Goal: Task Accomplishment & Management: Use online tool/utility

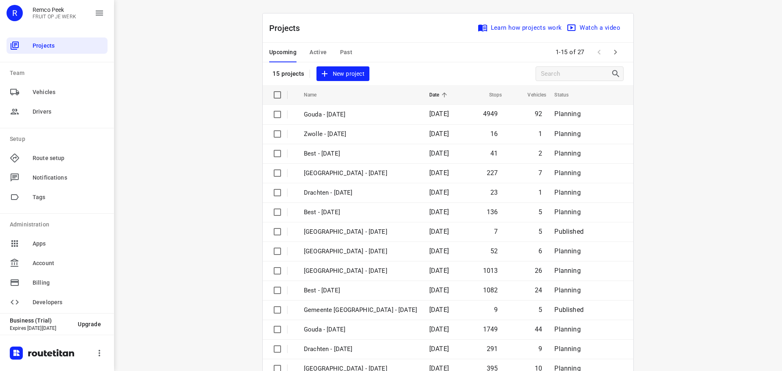
click at [313, 47] on span "Active" at bounding box center [317, 52] width 17 height 10
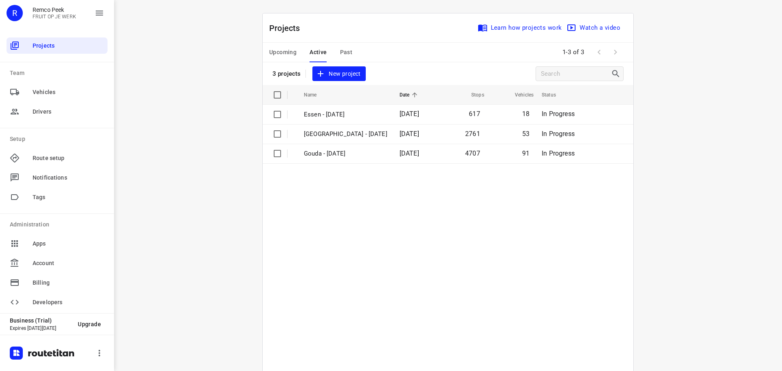
click at [280, 56] on span "Upcoming" at bounding box center [282, 52] width 27 height 10
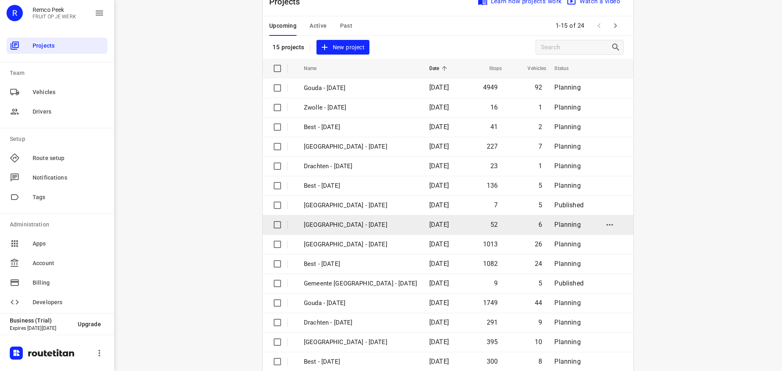
scroll to position [41, 0]
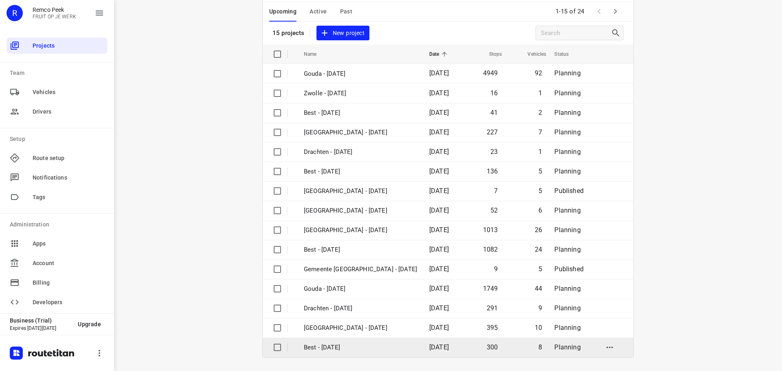
click at [333, 346] on p "Best - [DATE]" at bounding box center [360, 347] width 113 height 9
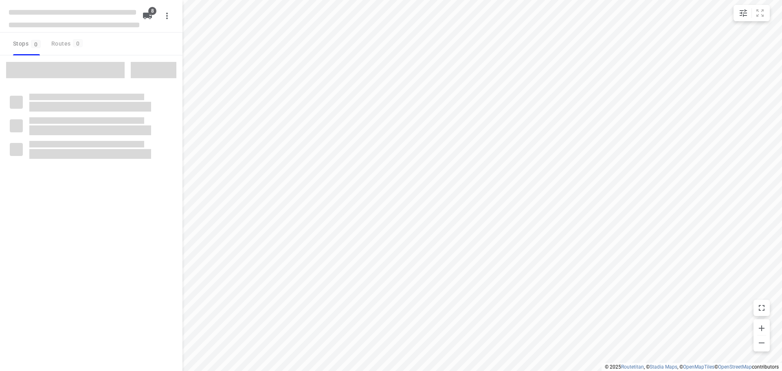
type input "distance"
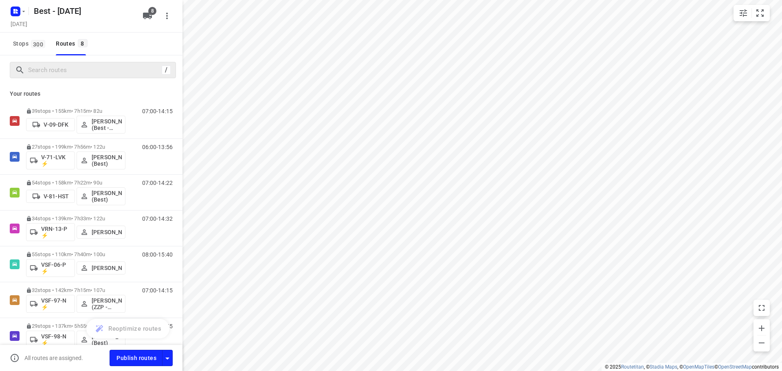
click at [94, 77] on div "/" at bounding box center [93, 70] width 166 height 16
click at [99, 73] on input "Search routes" at bounding box center [95, 70] width 133 height 13
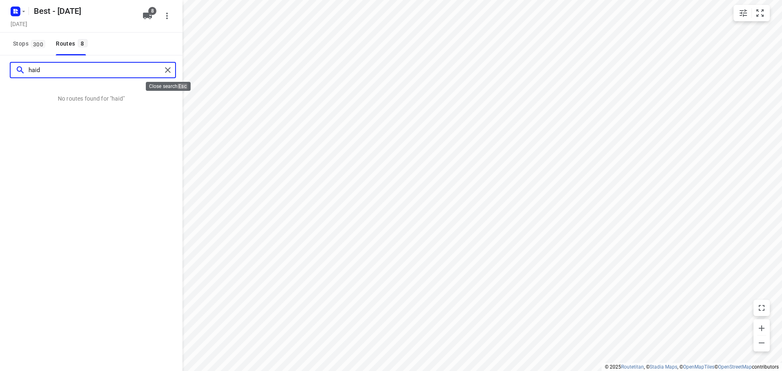
type input "haid"
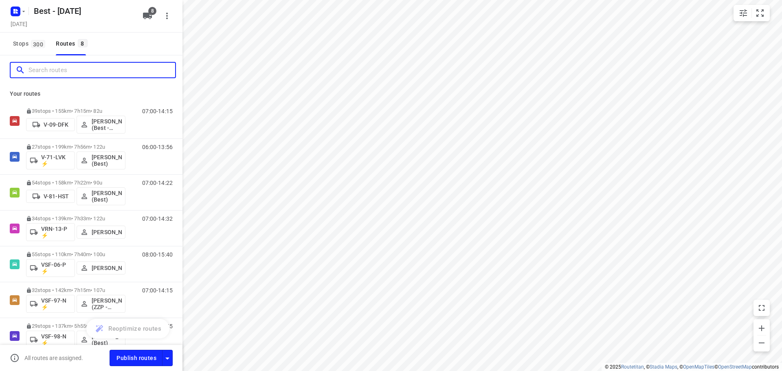
click at [130, 72] on input "Search routes" at bounding box center [102, 70] width 147 height 13
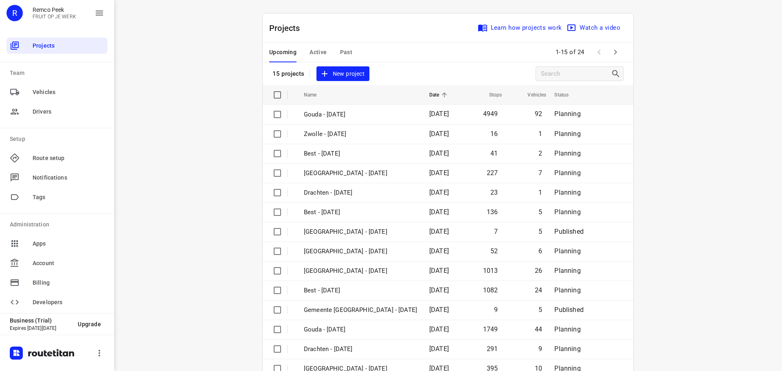
click at [614, 52] on icon "button" at bounding box center [615, 52] width 3 height 5
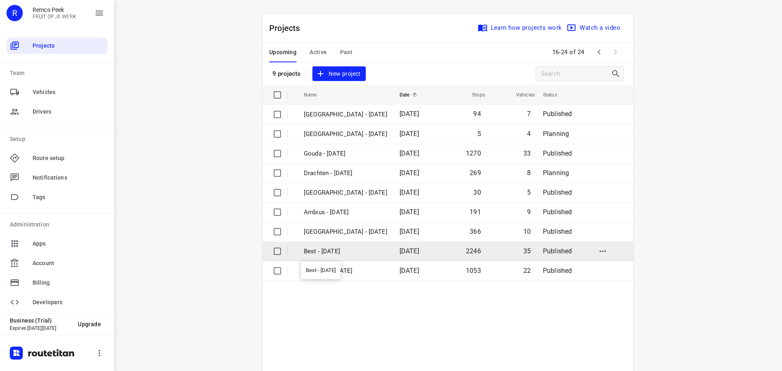
click at [321, 251] on p "Best - [DATE]" at bounding box center [345, 251] width 83 height 9
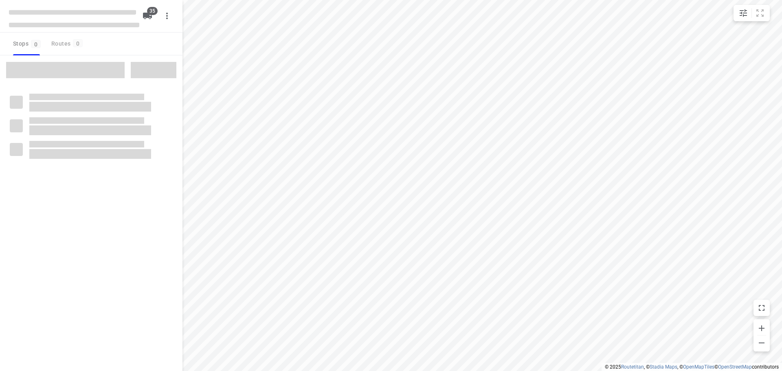
type input "distance"
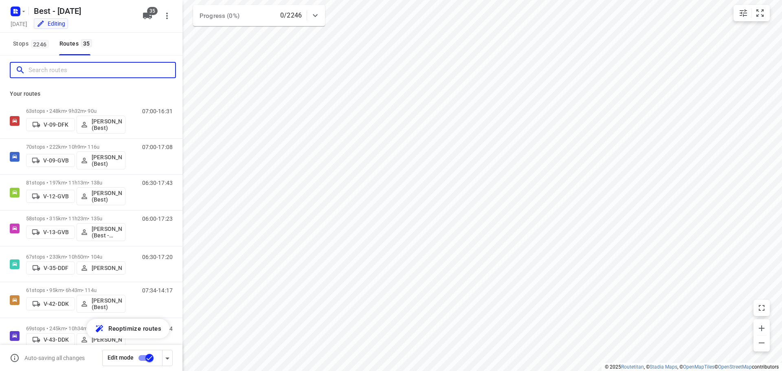
click at [81, 68] on input "Search routes" at bounding box center [102, 70] width 147 height 13
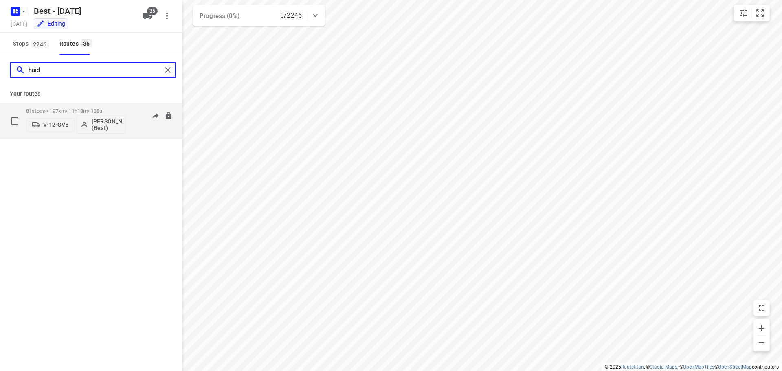
type input "haid"
click at [98, 129] on p "[PERSON_NAME] (Best)" at bounding box center [107, 124] width 30 height 13
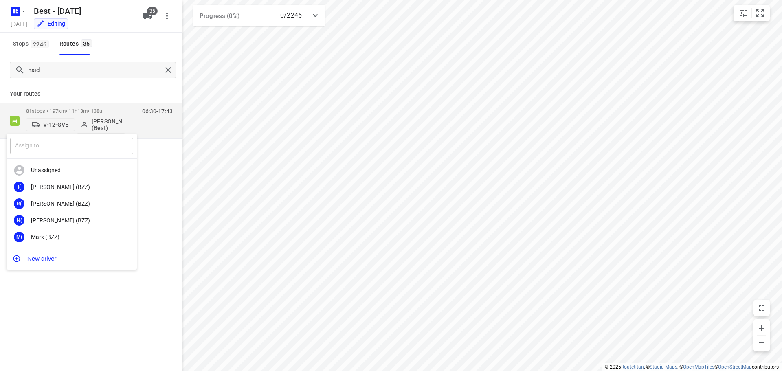
click at [91, 141] on input "text" at bounding box center [71, 146] width 123 height 17
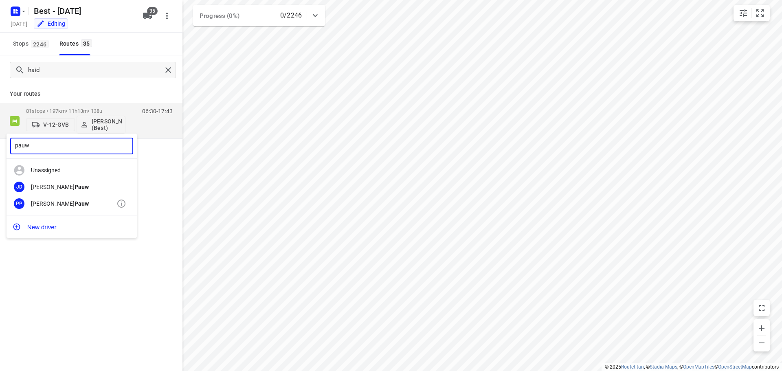
type input "pauw"
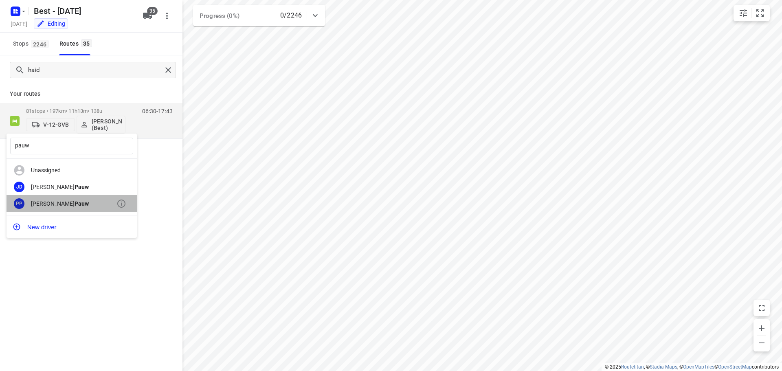
click at [49, 204] on div "[PERSON_NAME]" at bounding box center [74, 203] width 86 height 7
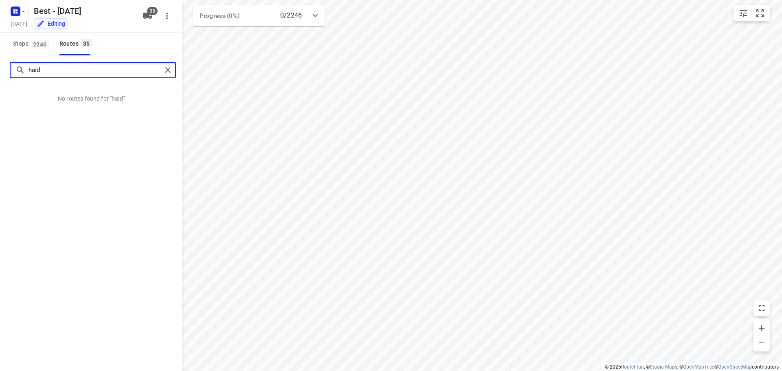
drag, startPoint x: 58, startPoint y: 71, endPoint x: 1, endPoint y: 48, distance: 61.0
click at [0, 50] on div "Best - [DATE] [DATE] Editing 35 Stops 2246 Routes 35 haid No routes found for "…" at bounding box center [91, 185] width 182 height 371
type input "l"
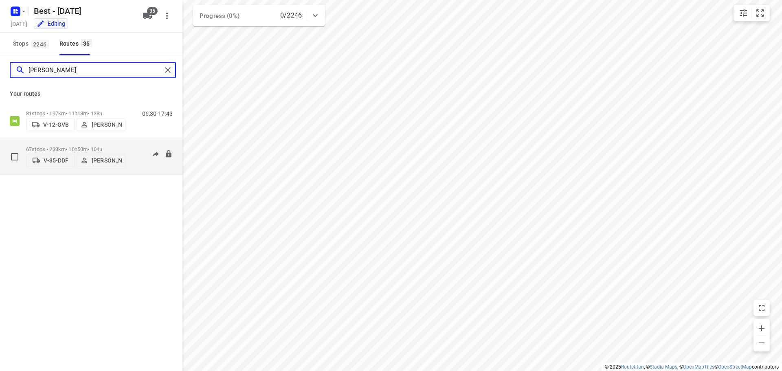
type input "[PERSON_NAME]"
click at [98, 163] on p "[PERSON_NAME]" at bounding box center [107, 160] width 30 height 7
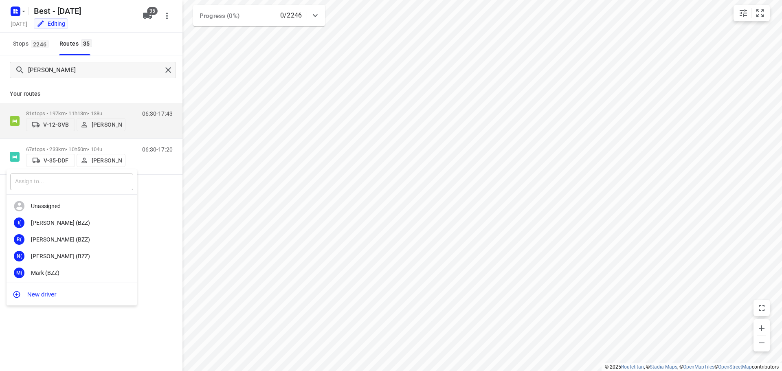
click at [58, 178] on input "text" at bounding box center [71, 181] width 123 height 17
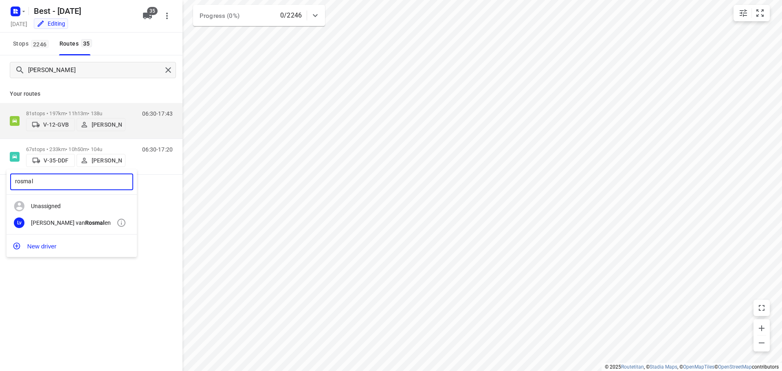
type input "rosmal"
click at [57, 215] on div "Lv [PERSON_NAME] en" at bounding box center [72, 223] width 130 height 17
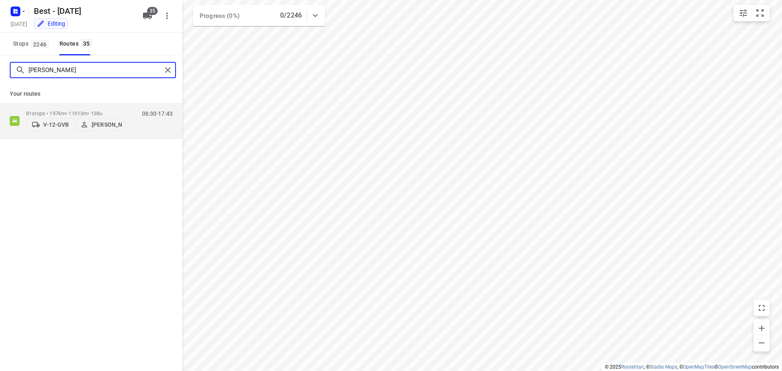
click at [98, 70] on input "[PERSON_NAME]" at bounding box center [95, 70] width 133 height 13
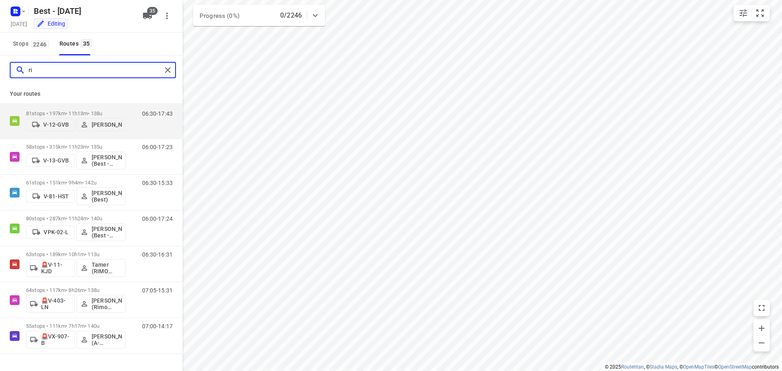
type input "r"
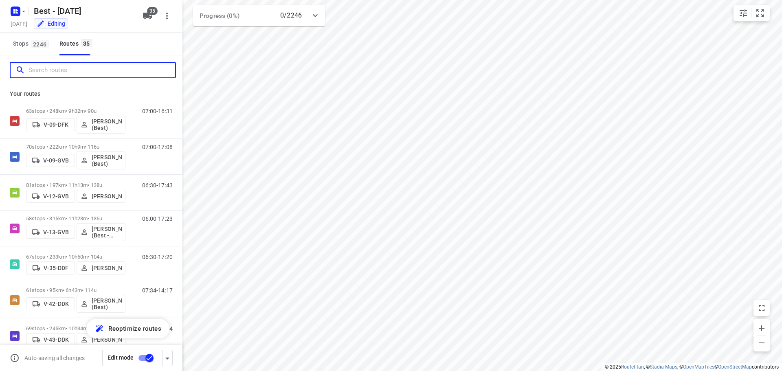
click at [87, 69] on input "Search routes" at bounding box center [102, 70] width 147 height 13
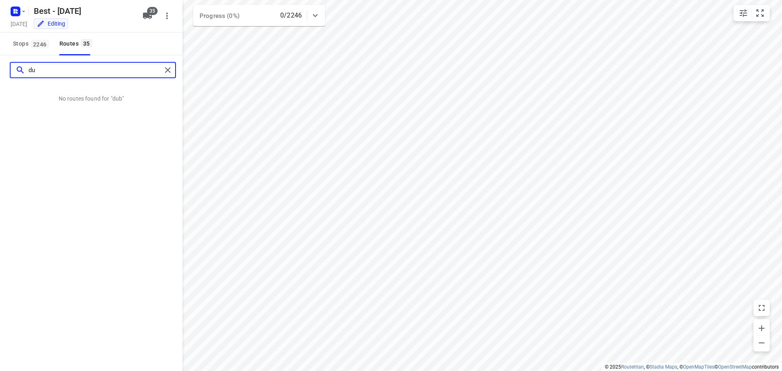
type input "d"
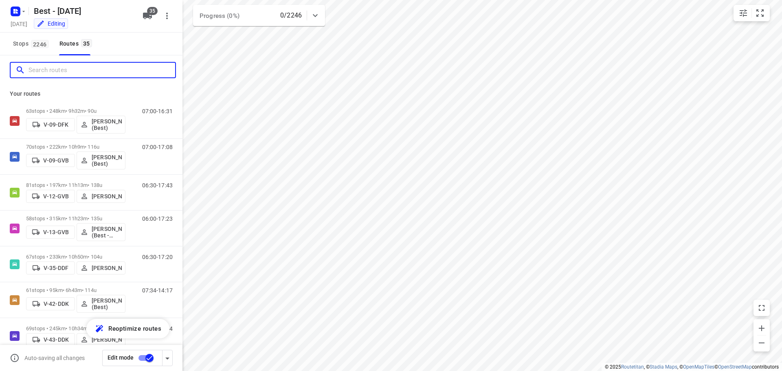
type input "r"
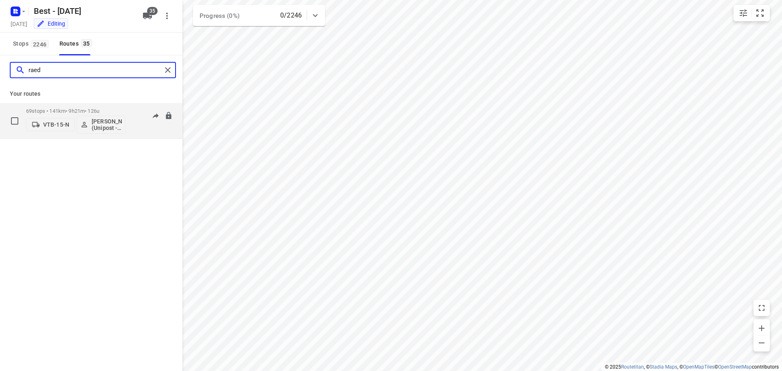
type input "raed"
click at [108, 109] on p "69 stops • 141km • 9h21m • 126u" at bounding box center [75, 111] width 99 height 6
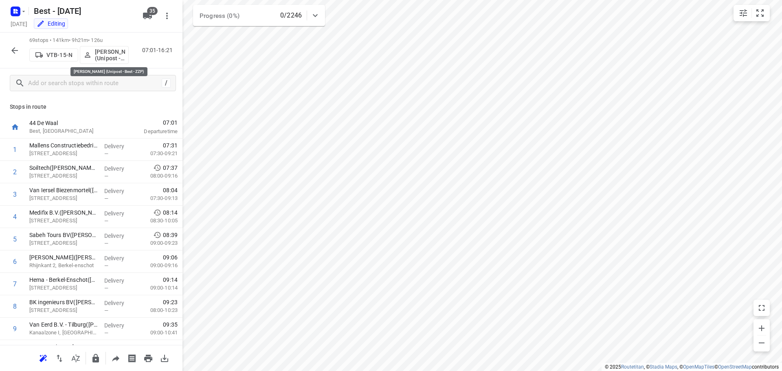
click at [101, 55] on p "[PERSON_NAME] (Unipost - Best - ZZP)" at bounding box center [110, 54] width 30 height 13
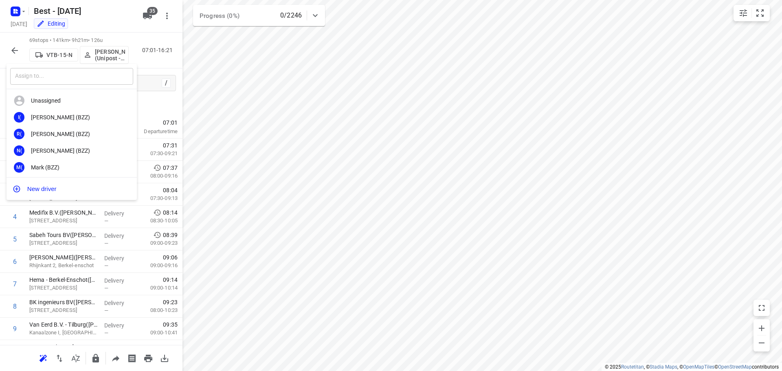
click at [68, 77] on input "text" at bounding box center [71, 76] width 123 height 17
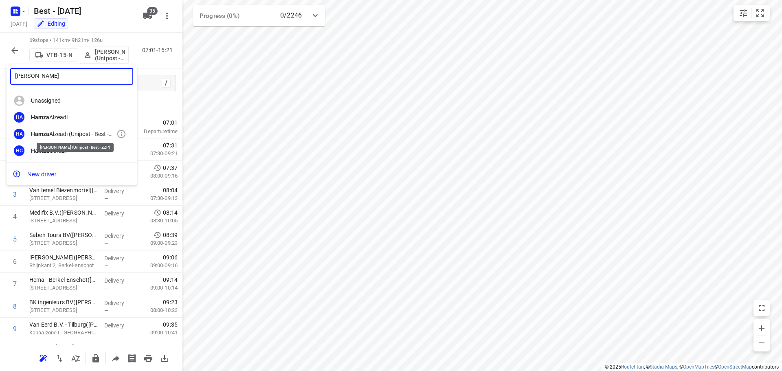
type input "[PERSON_NAME]"
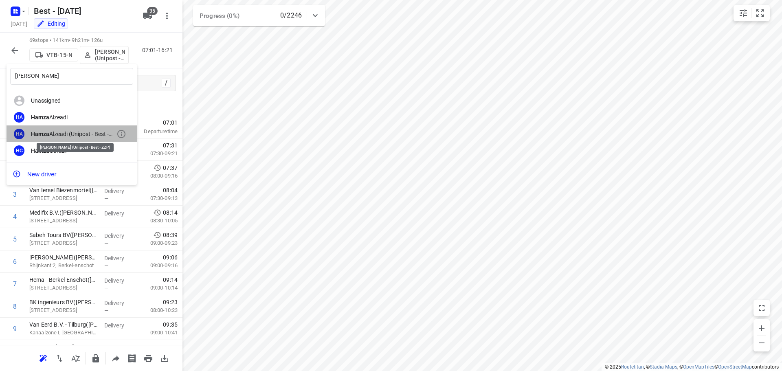
click at [74, 131] on div "[PERSON_NAME] (Unipost - Best - ZZP)" at bounding box center [74, 134] width 86 height 7
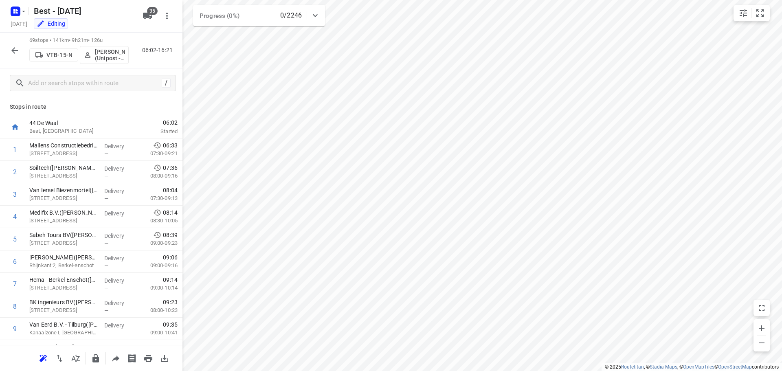
click at [114, 121] on div "44 De Waal Best, [GEOGRAPHIC_DATA]" at bounding box center [71, 127] width 91 height 22
click at [13, 50] on icon "button" at bounding box center [14, 50] width 7 height 7
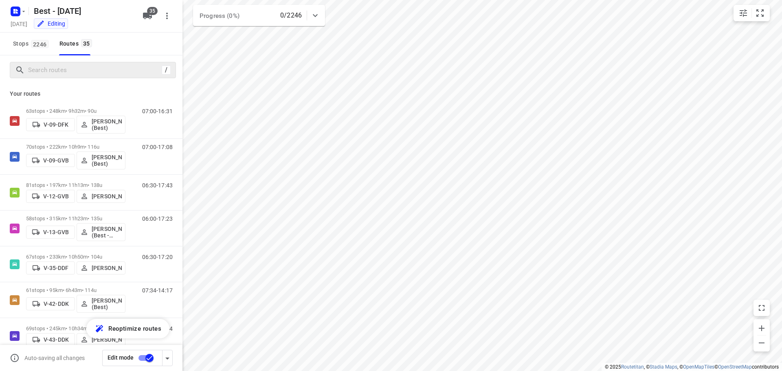
click at [86, 77] on div "/" at bounding box center [93, 70] width 166 height 16
click at [112, 72] on input "Search routes" at bounding box center [95, 70] width 133 height 13
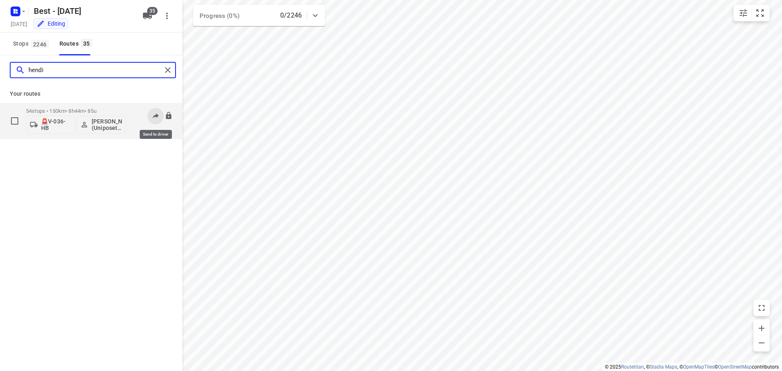
type input "hendi"
click at [154, 115] on icon at bounding box center [155, 116] width 8 height 8
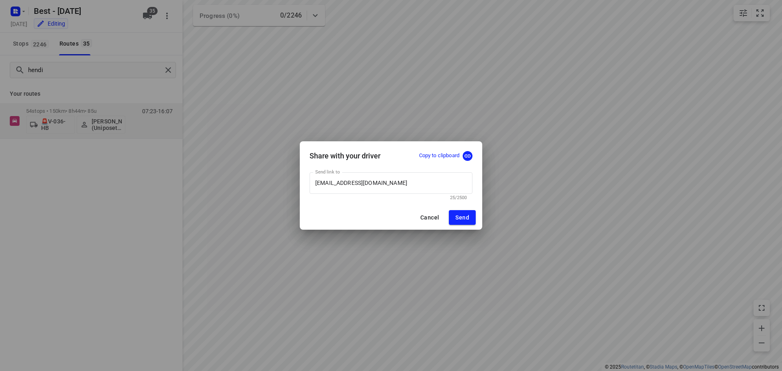
click at [454, 156] on p "Copy to clipboard" at bounding box center [439, 156] width 40 height 8
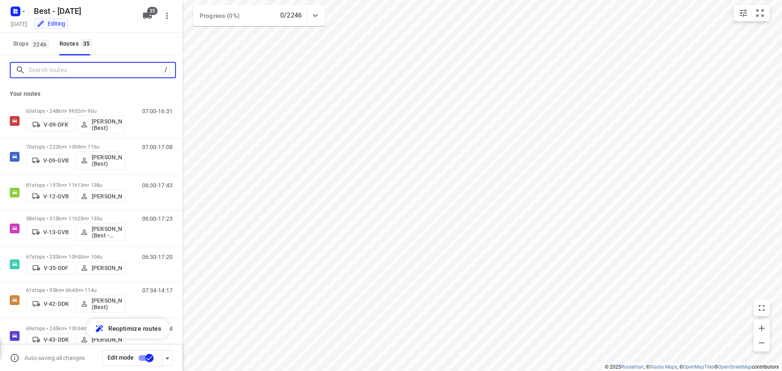
click at [129, 73] on input "Search routes" at bounding box center [95, 70] width 133 height 13
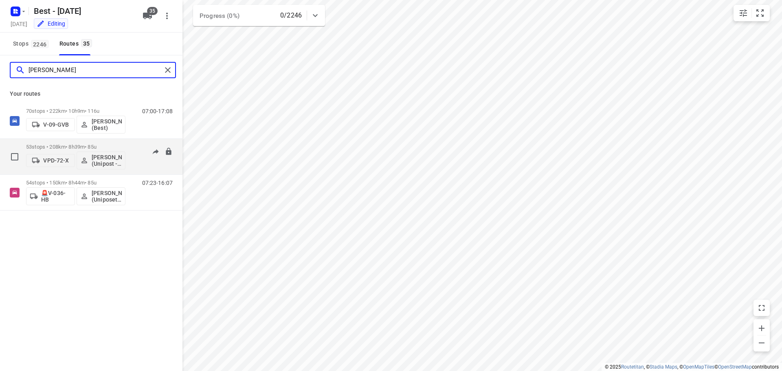
type input "[PERSON_NAME]"
click at [110, 159] on p "[PERSON_NAME] (Unipost - Best - ZZP)" at bounding box center [107, 160] width 30 height 13
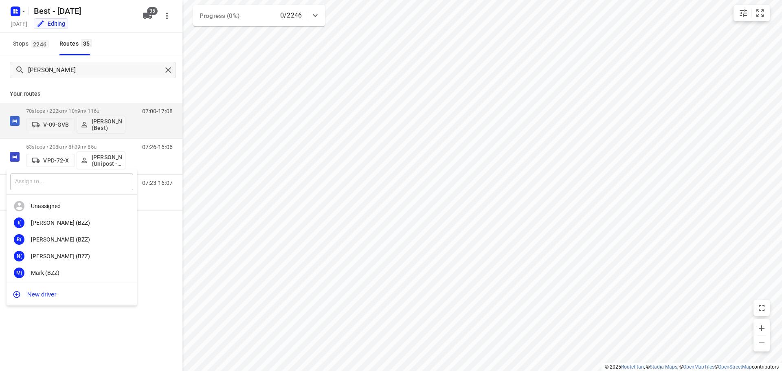
click at [76, 180] on input "text" at bounding box center [71, 181] width 123 height 17
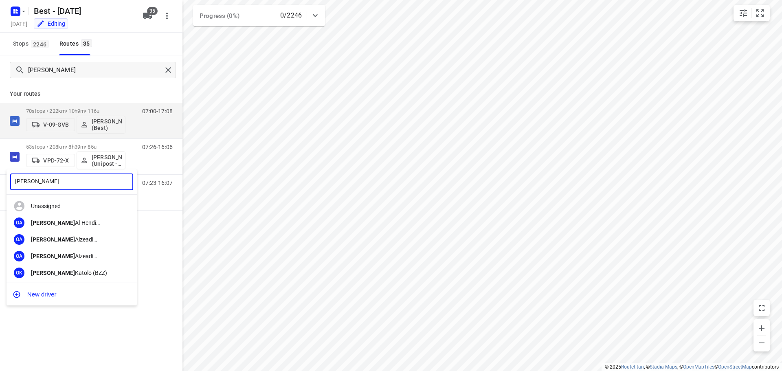
type input "[PERSON_NAME]"
click at [124, 314] on div at bounding box center [391, 185] width 782 height 371
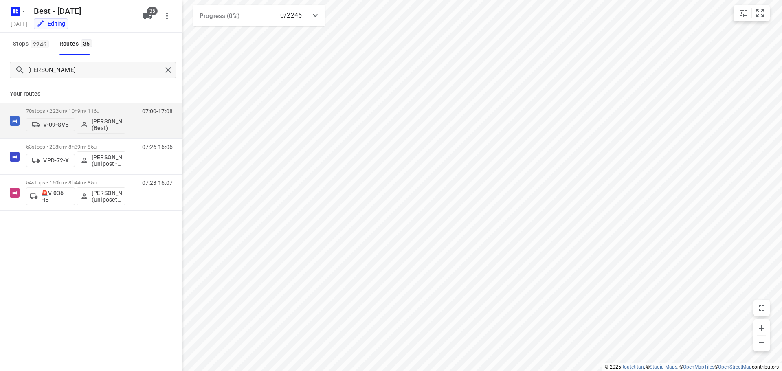
click at [110, 163] on div "omar ​ Unassigned OA [PERSON_NAME] (Uniposet- Best- ZZP) OA [PERSON_NAME] (Unip…" at bounding box center [391, 185] width 782 height 371
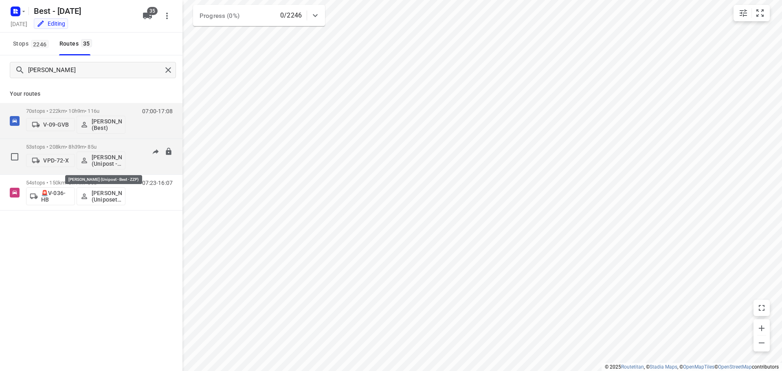
click at [110, 158] on p "[PERSON_NAME] (Unipost - Best - ZZP)" at bounding box center [107, 160] width 30 height 13
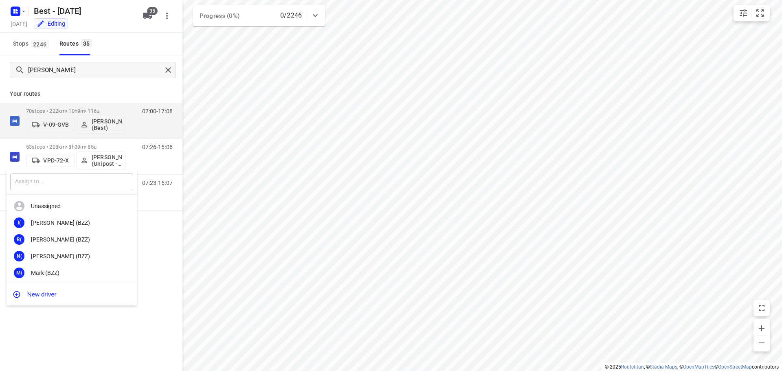
click at [81, 182] on input "text" at bounding box center [71, 181] width 123 height 17
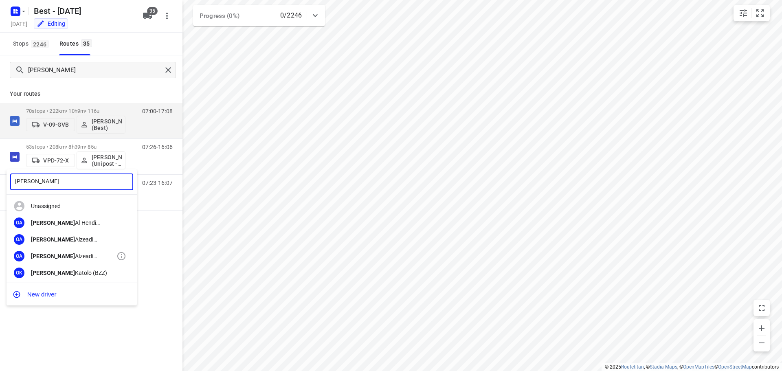
type input "[PERSON_NAME]"
click at [67, 256] on div "[PERSON_NAME] (Unipost)" at bounding box center [74, 256] width 86 height 7
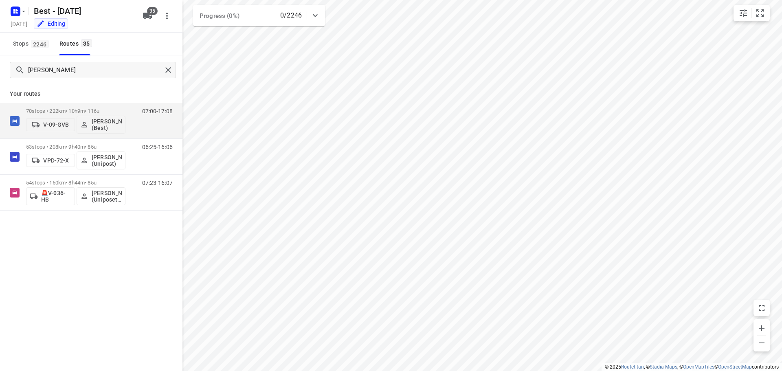
click at [88, 268] on div "[PERSON_NAME] Your routes 70 stops • 222km • 10h9m • 116u V-09-GVB [PERSON_NAME…" at bounding box center [91, 224] width 182 height 338
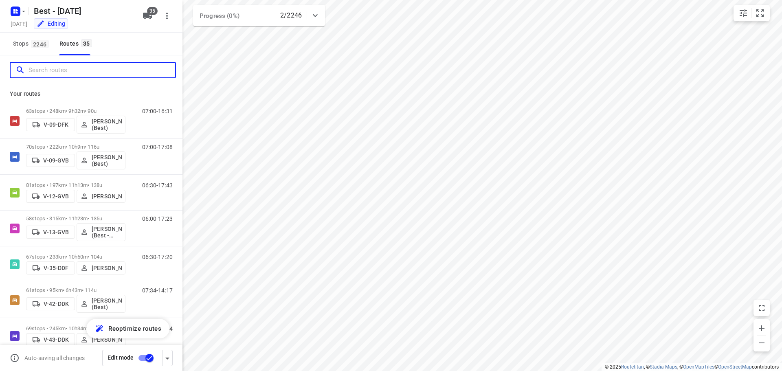
click at [113, 70] on input "Search routes" at bounding box center [102, 70] width 147 height 13
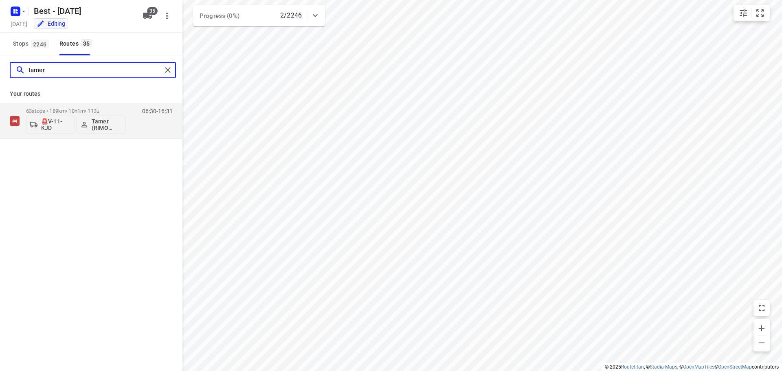
type input "tamer"
click at [156, 141] on div "tamer Your routes 63 stops • 189km • 10h1m • 113u 🚨V-11-KJD Tamer (RIMO logisti…" at bounding box center [91, 224] width 182 height 338
click at [156, 122] on button at bounding box center [155, 116] width 16 height 16
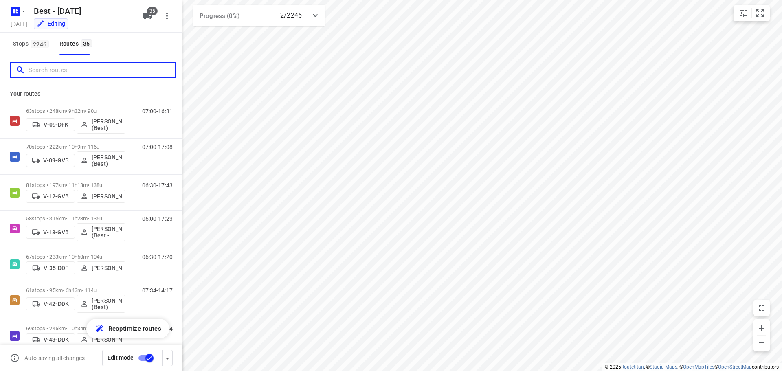
click at [131, 76] on input "Search routes" at bounding box center [102, 70] width 147 height 13
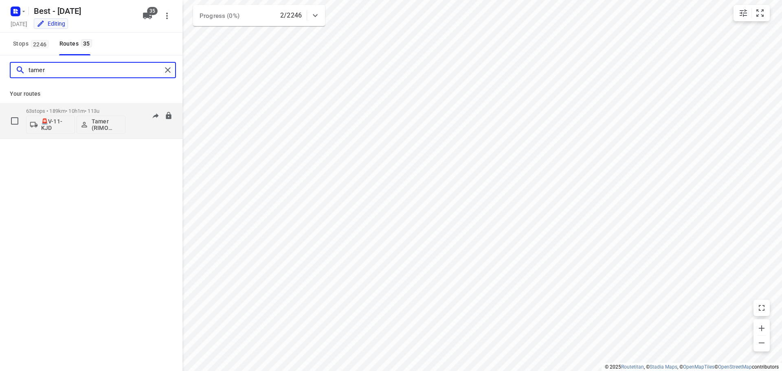
type input "tamer"
click at [139, 126] on div "06:30-16:31" at bounding box center [152, 123] width 41 height 30
click at [96, 113] on p "63 stops • 189km • 10h1m • 113u" at bounding box center [75, 111] width 99 height 6
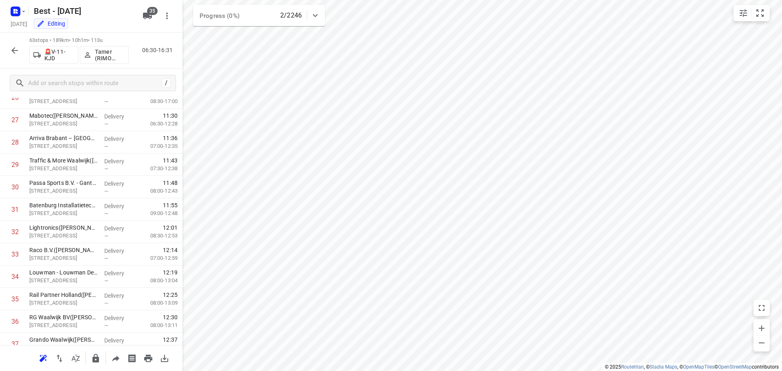
scroll to position [1227, 0]
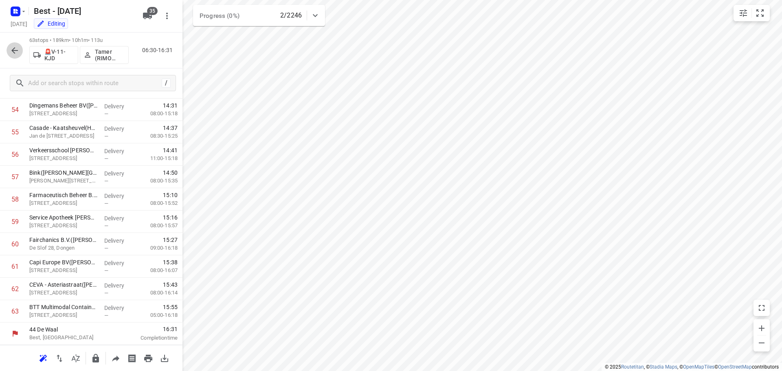
click at [15, 52] on icon "button" at bounding box center [15, 51] width 10 height 10
